Goal: Task Accomplishment & Management: Complete application form

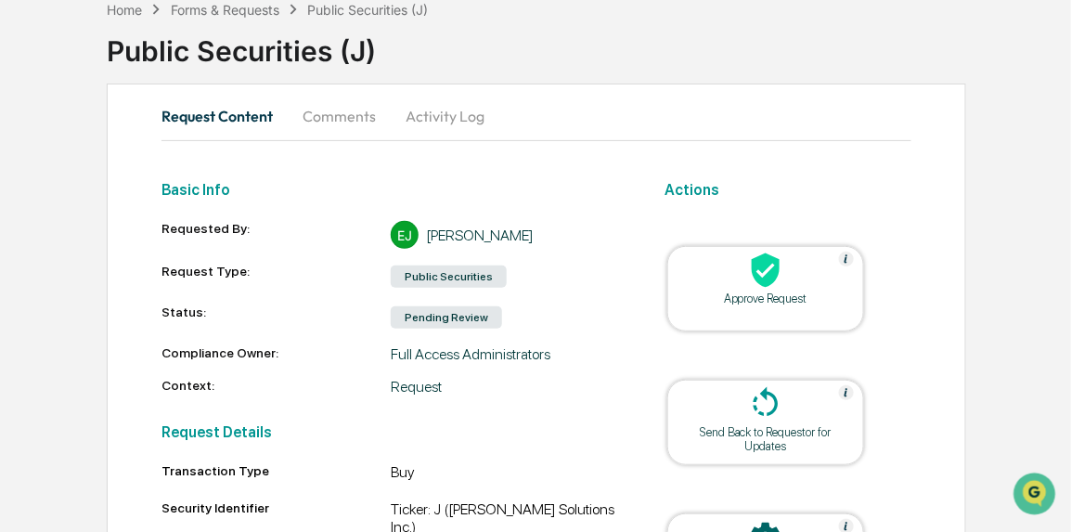
scroll to position [96, 0]
click at [318, 104] on button "Comments" at bounding box center [339, 117] width 103 height 45
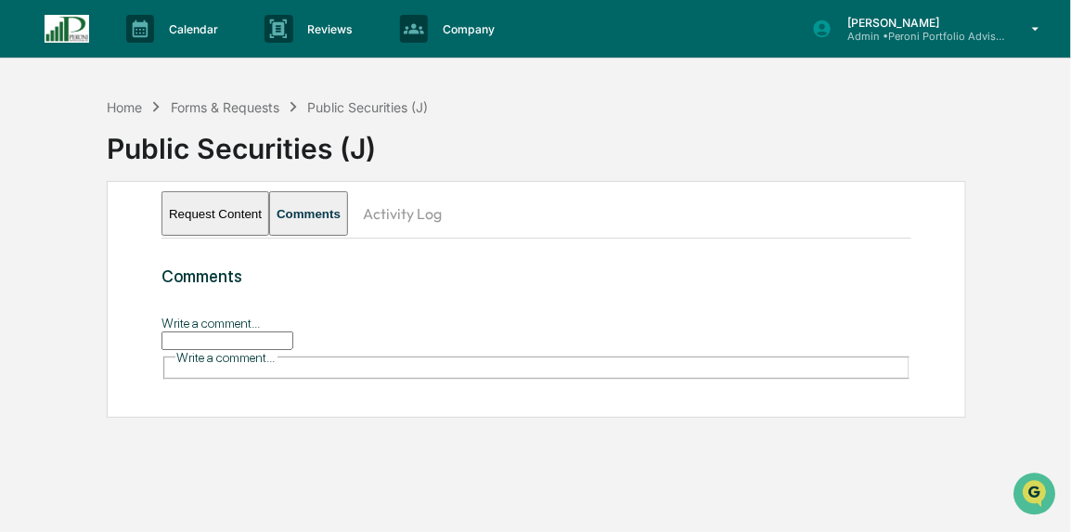
scroll to position [0, 0]
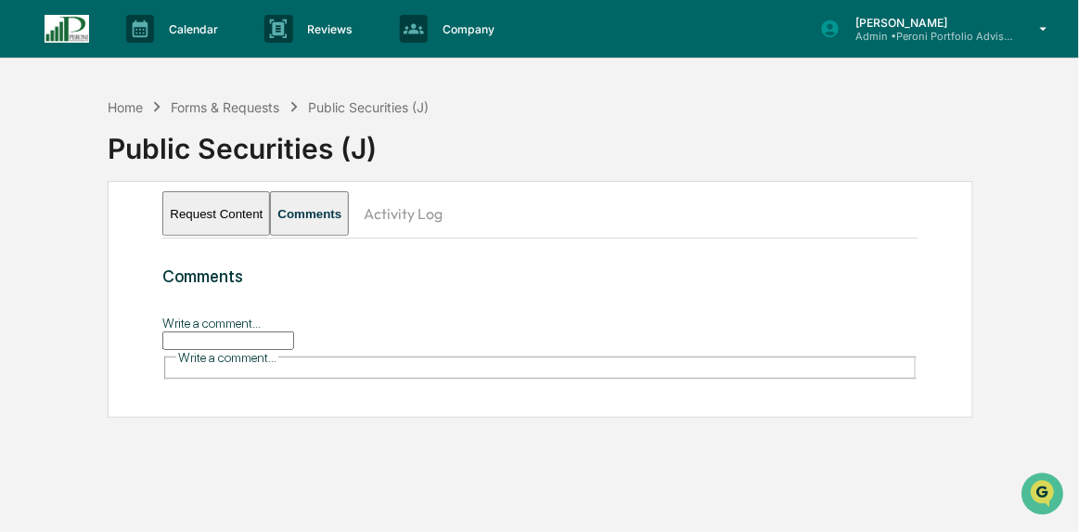
click at [257, 102] on div "Forms & Requests" at bounding box center [226, 107] width 109 height 16
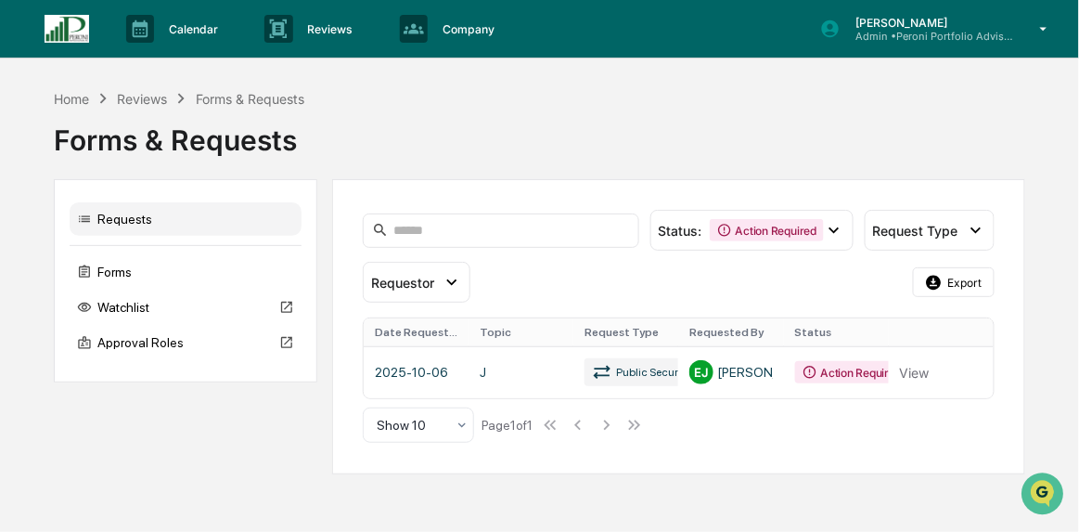
click at [692, 366] on link at bounding box center [679, 372] width 630 height 52
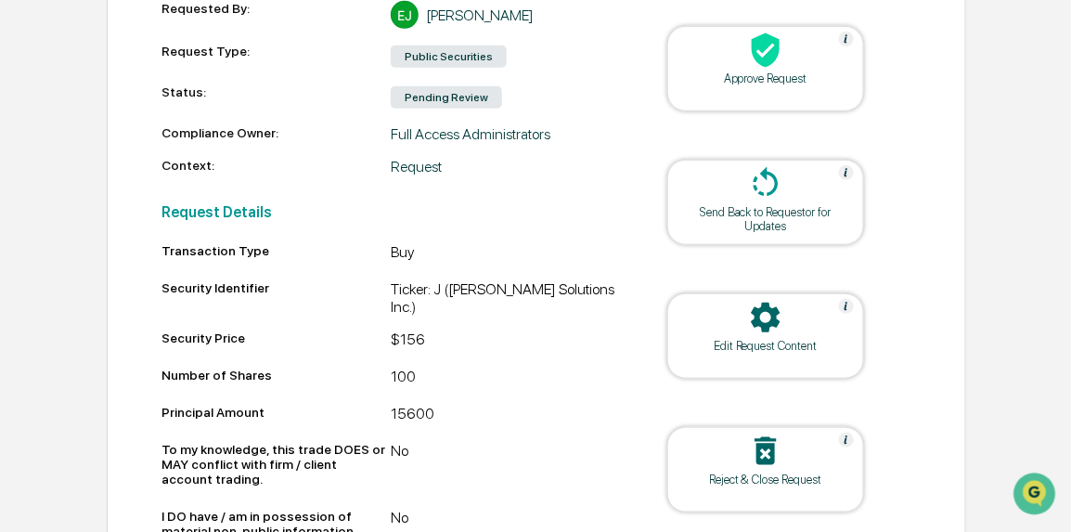
scroll to position [383, 0]
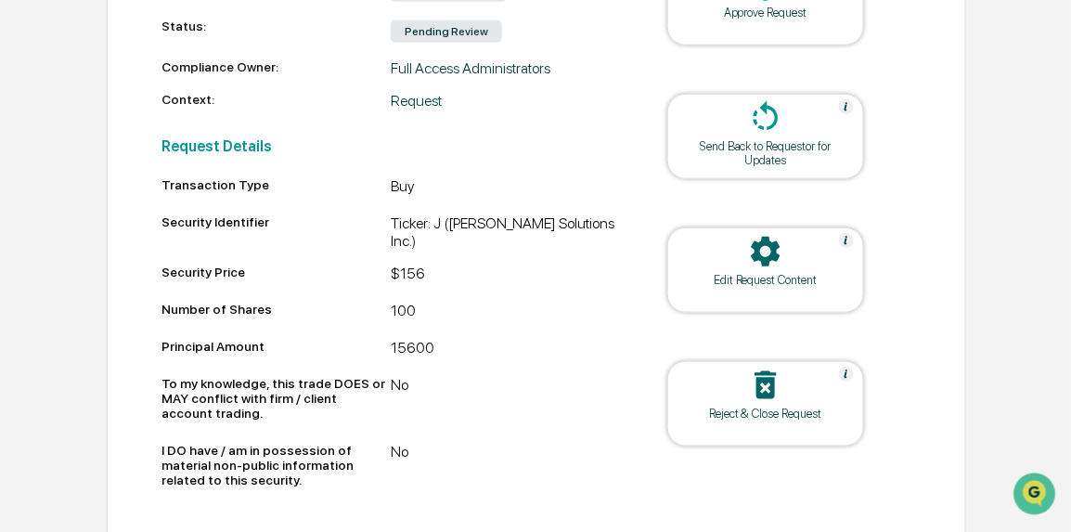
click at [785, 382] on div at bounding box center [766, 386] width 186 height 40
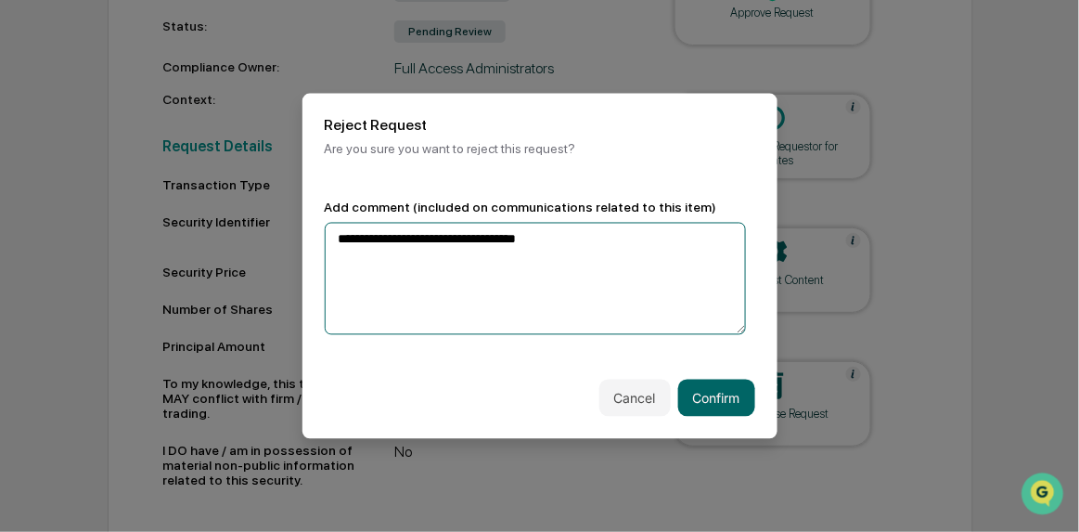
click at [647, 239] on textarea "**********" at bounding box center [536, 278] width 422 height 113
type textarea "**********"
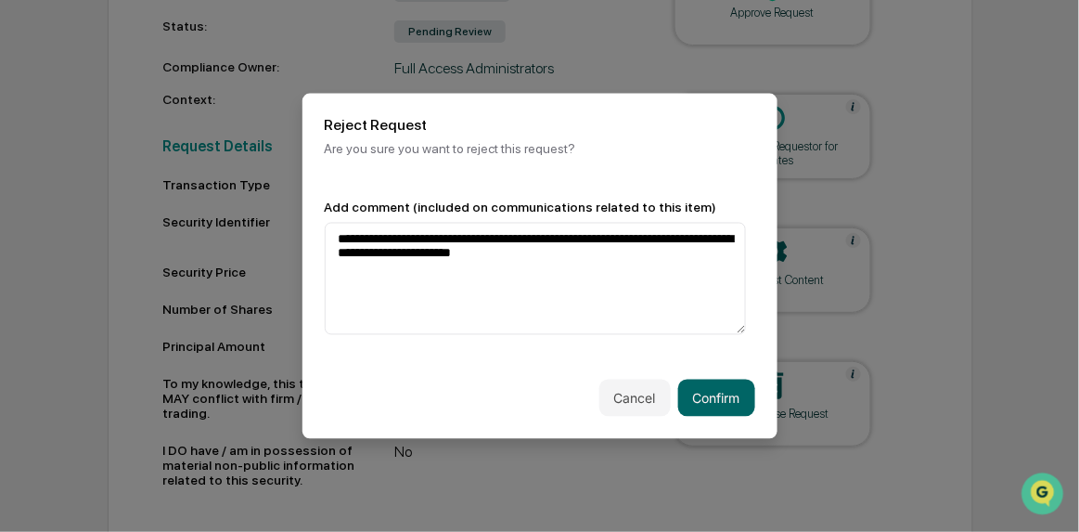
click at [714, 393] on button "Confirm" at bounding box center [716, 397] width 77 height 37
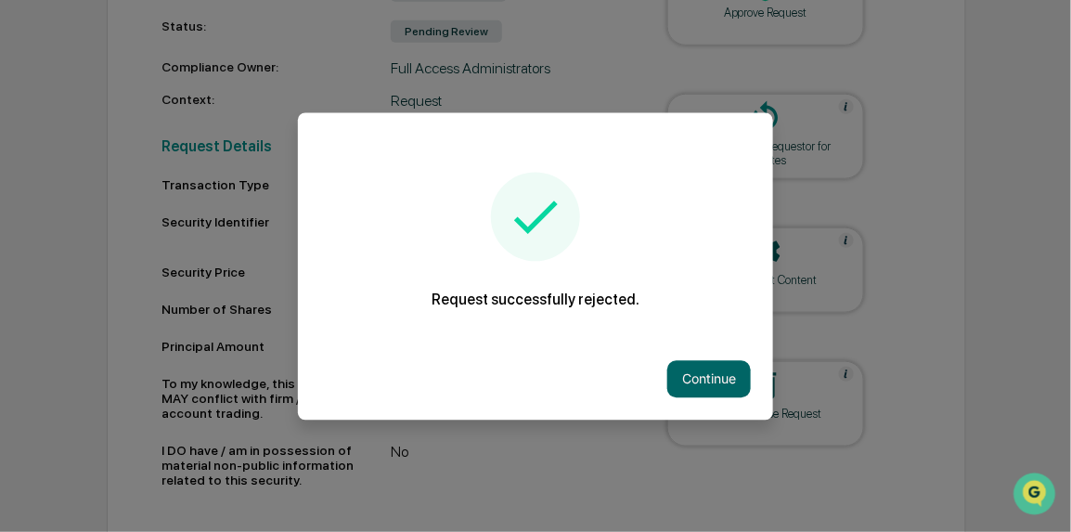
scroll to position [349, 0]
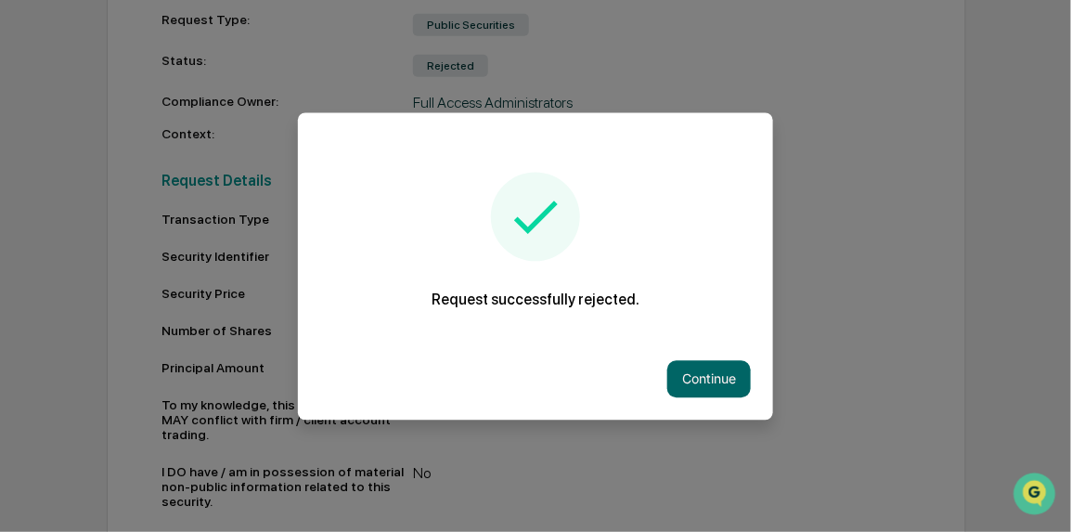
click at [688, 355] on div "Continue" at bounding box center [535, 379] width 475 height 82
click at [685, 369] on button "Continue" at bounding box center [708, 378] width 83 height 37
